Goal: Task Accomplishment & Management: Manage account settings

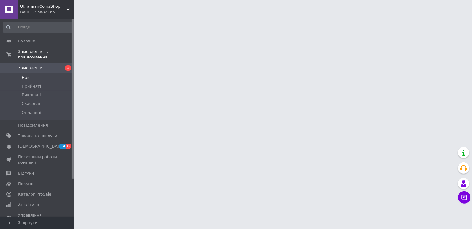
click at [30, 65] on span "Замовлення" at bounding box center [31, 68] width 26 height 6
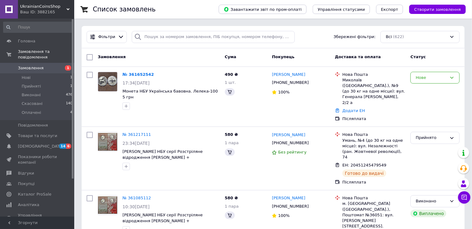
drag, startPoint x: 30, startPoint y: 73, endPoint x: 46, endPoint y: 65, distance: 18.0
click at [30, 75] on span "Нові" at bounding box center [26, 78] width 9 height 6
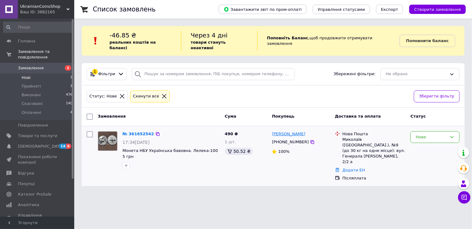
click at [280, 131] on link "[PERSON_NAME]" at bounding box center [288, 134] width 33 height 6
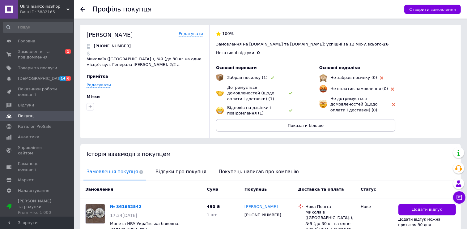
click at [294, 123] on span "Показати більше" at bounding box center [306, 125] width 36 height 5
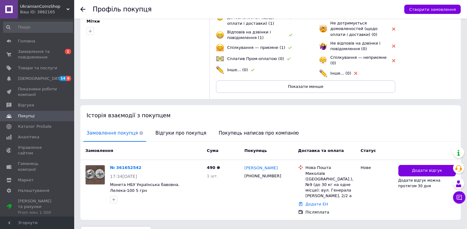
scroll to position [82, 0]
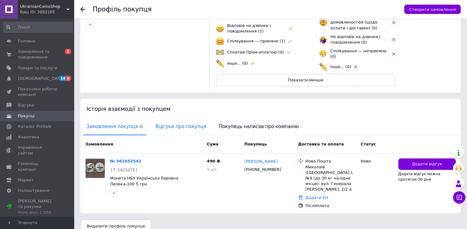
click at [180, 122] on span "Відгуки про покупця" at bounding box center [180, 127] width 57 height 16
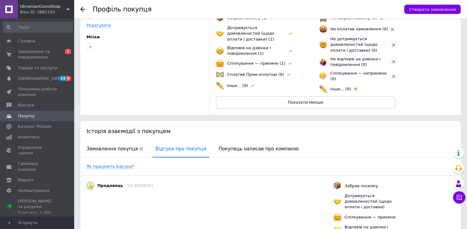
scroll to position [0, 0]
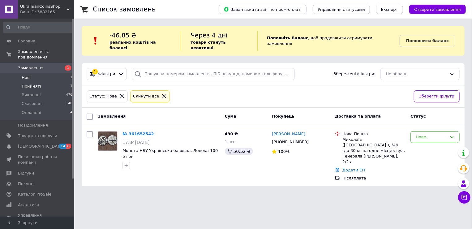
click at [36, 83] on span "Прийняті" at bounding box center [31, 86] width 19 height 6
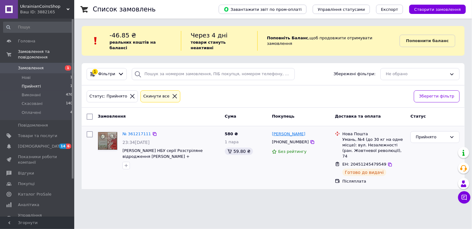
click at [289, 131] on link "[PERSON_NAME]" at bounding box center [288, 134] width 33 height 6
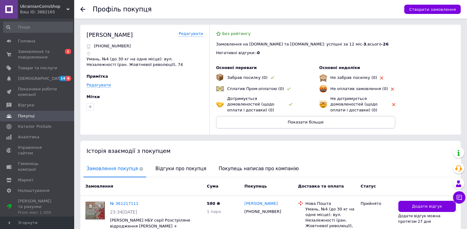
click at [287, 119] on button "Показати більше" at bounding box center [305, 122] width 179 height 12
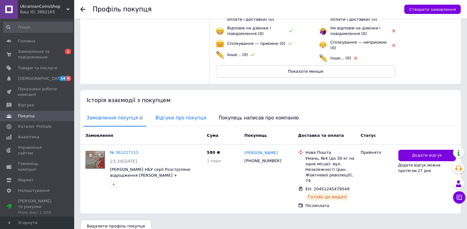
click at [193, 116] on span "Відгуки про покупця" at bounding box center [180, 118] width 57 height 16
